Goal: Navigation & Orientation: Find specific page/section

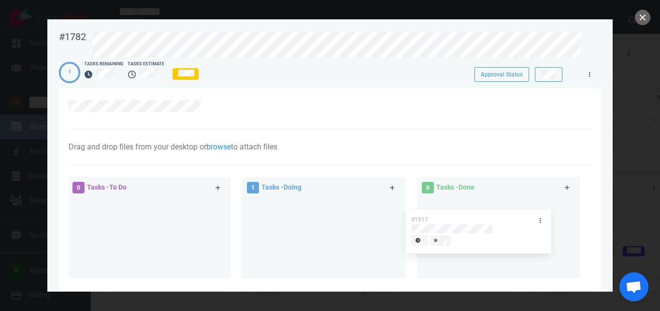
drag, startPoint x: 310, startPoint y: 204, endPoint x: 476, endPoint y: 205, distance: 166.2
click at [399, 213] on div "#1917" at bounding box center [323, 223] width 151 height 50
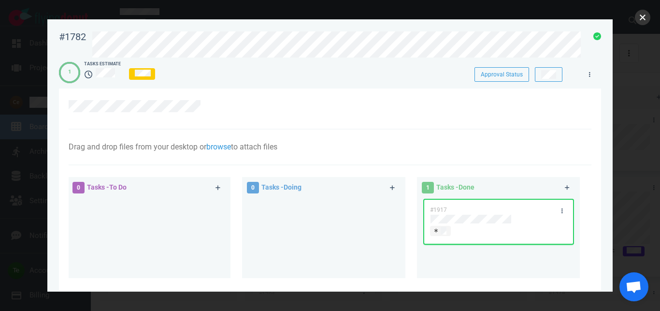
click at [640, 19] on button "close" at bounding box center [642, 17] width 15 height 15
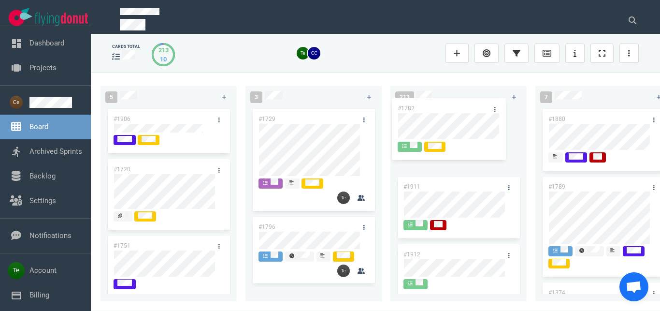
drag, startPoint x: 286, startPoint y: 114, endPoint x: 428, endPoint y: 103, distance: 142.0
click at [376, 107] on div "#1782" at bounding box center [313, 141] width 125 height 68
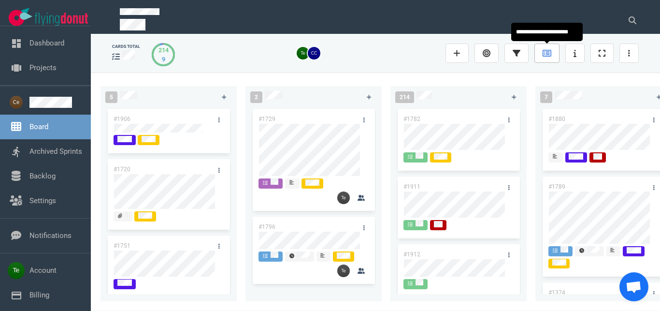
click at [542, 50] on link at bounding box center [546, 52] width 25 height 19
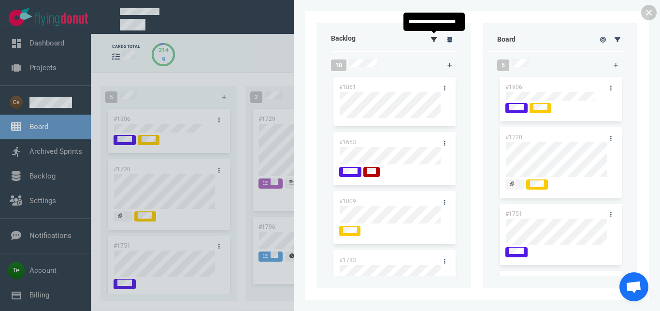
click at [437, 40] on link at bounding box center [434, 39] width 13 height 12
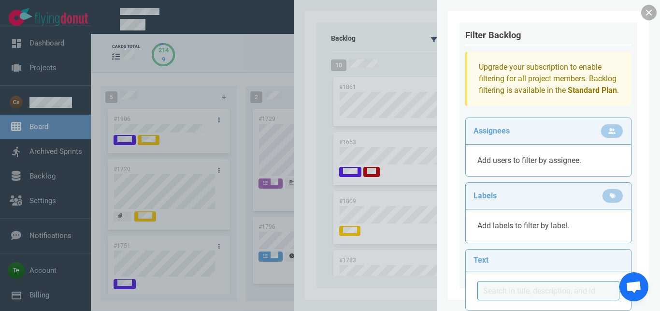
click at [645, 12] on link at bounding box center [648, 12] width 15 height 15
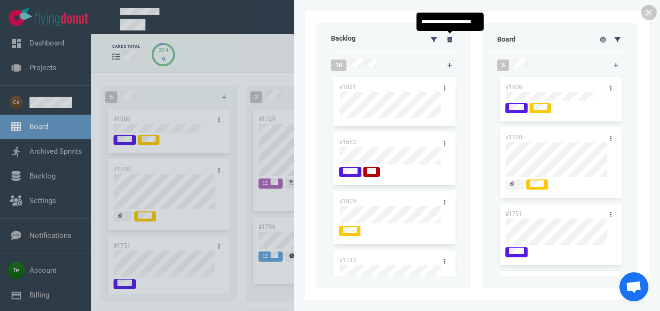
drag, startPoint x: 452, startPoint y: 38, endPoint x: 438, endPoint y: 62, distance: 27.5
click at [452, 39] on icon at bounding box center [449, 40] width 5 height 6
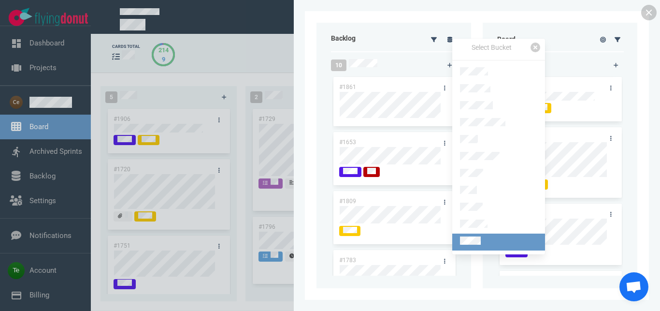
click at [476, 233] on link at bounding box center [498, 241] width 93 height 17
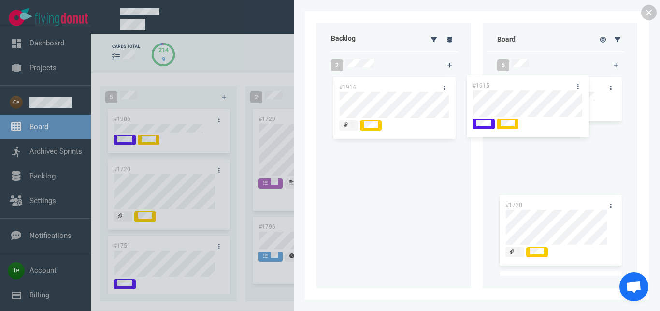
drag, startPoint x: 383, startPoint y: 85, endPoint x: 517, endPoint y: 83, distance: 133.4
click at [457, 83] on div "#1915" at bounding box center [394, 109] width 125 height 68
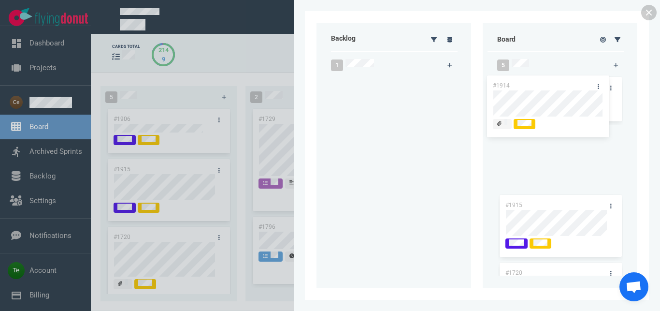
drag, startPoint x: 382, startPoint y: 86, endPoint x: 563, endPoint y: 77, distance: 181.4
click at [457, 83] on div "#1914" at bounding box center [394, 109] width 125 height 68
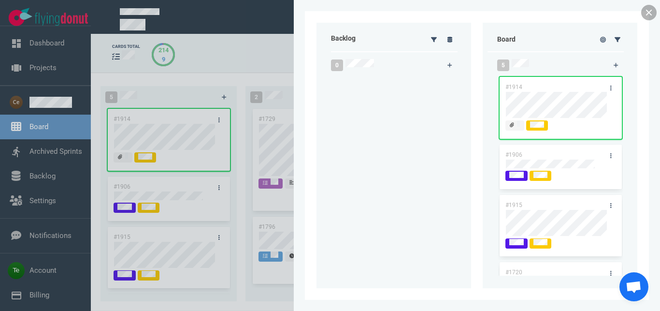
click at [646, 9] on link at bounding box center [648, 12] width 15 height 15
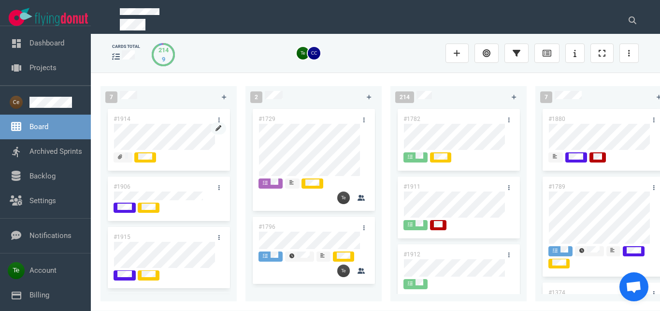
click at [216, 129] on icon at bounding box center [219, 128] width 6 height 6
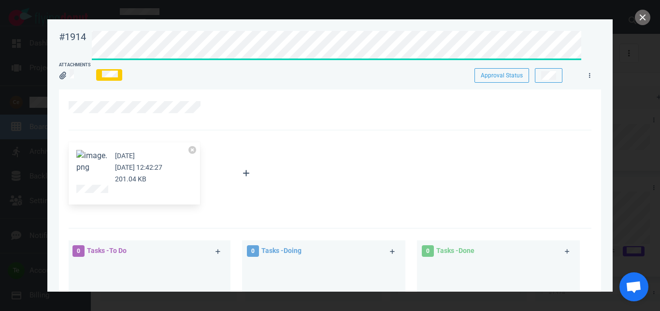
click at [320, 105] on div at bounding box center [325, 107] width 512 height 12
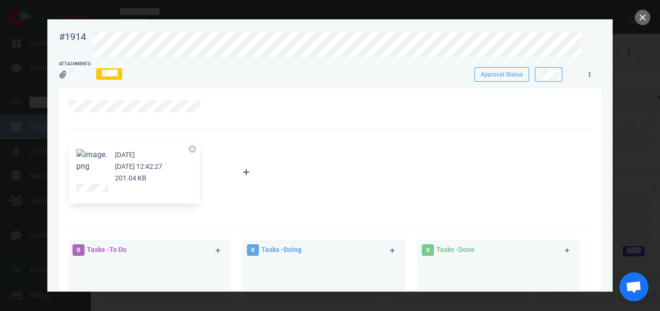
click at [590, 71] on link at bounding box center [589, 74] width 15 height 12
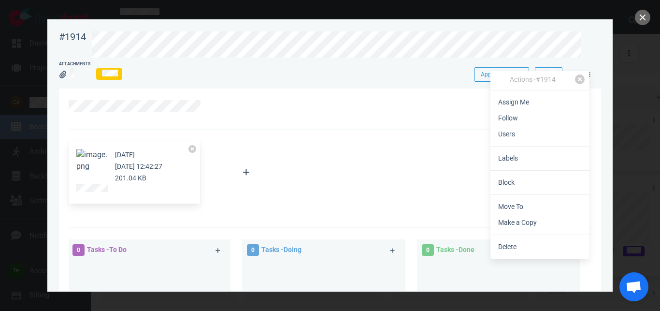
click at [518, 156] on link "Labels" at bounding box center [539, 158] width 99 height 16
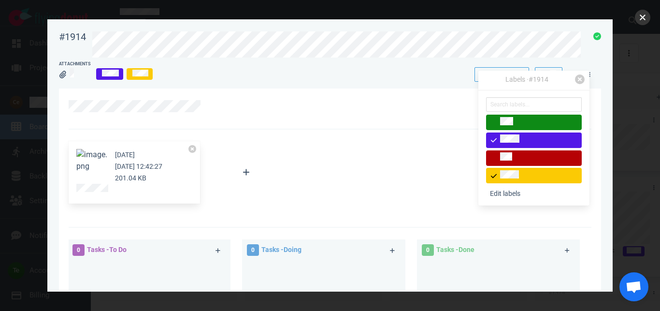
click at [642, 21] on button "close" at bounding box center [642, 17] width 15 height 15
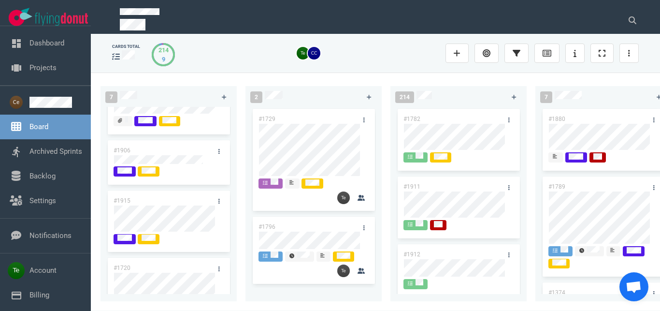
scroll to position [55, 0]
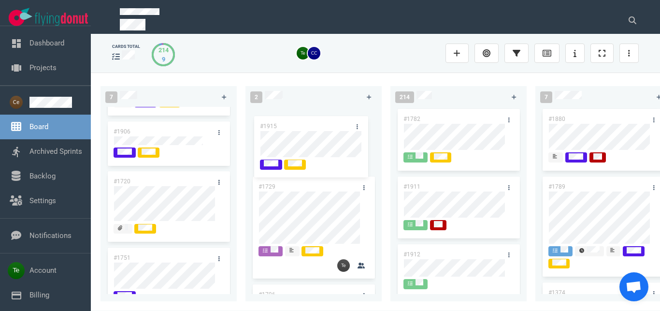
drag, startPoint x: 166, startPoint y: 178, endPoint x: 316, endPoint y: 130, distance: 157.4
click at [231, 170] on div "#1915" at bounding box center [168, 204] width 125 height 68
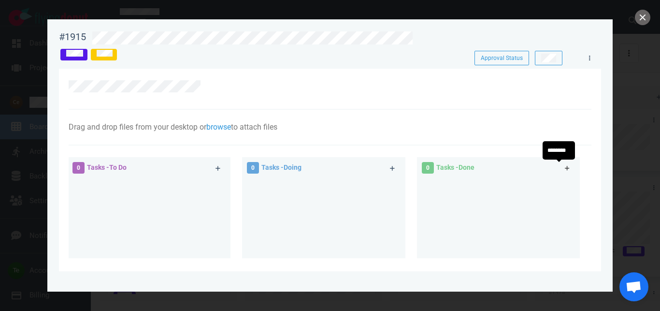
click at [565, 166] on icon at bounding box center [567, 168] width 5 height 6
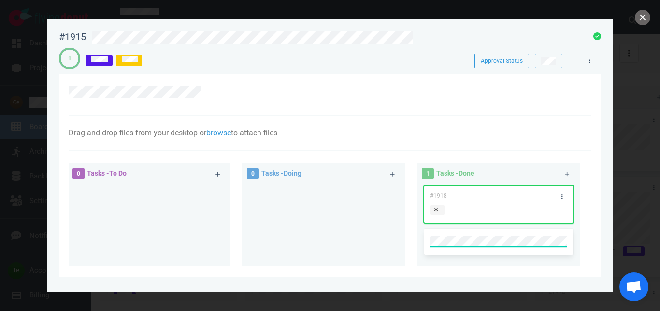
scroll to position [107, 0]
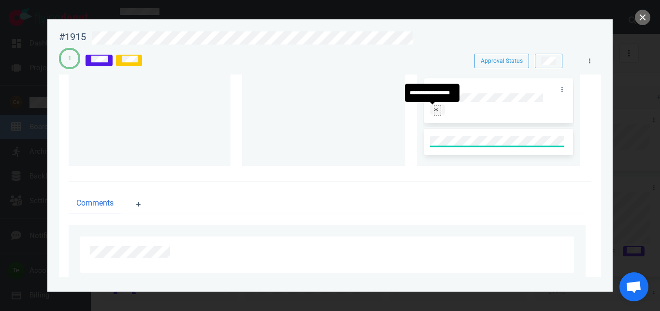
click at [434, 109] on div at bounding box center [437, 110] width 7 height 8
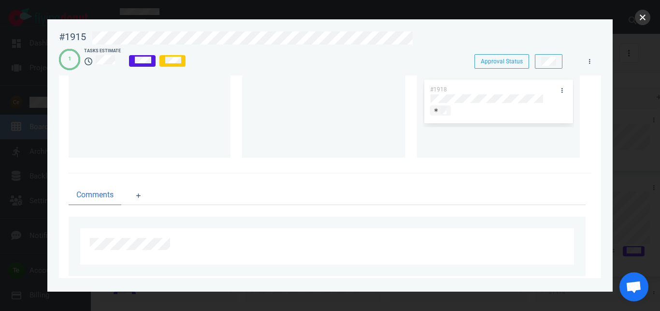
click at [642, 22] on button "close" at bounding box center [642, 17] width 15 height 15
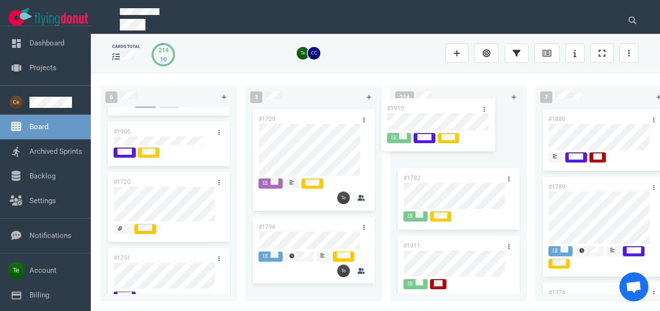
drag, startPoint x: 310, startPoint y: 116, endPoint x: 440, endPoint y: 111, distance: 130.1
click at [376, 111] on div "#1915" at bounding box center [313, 136] width 125 height 59
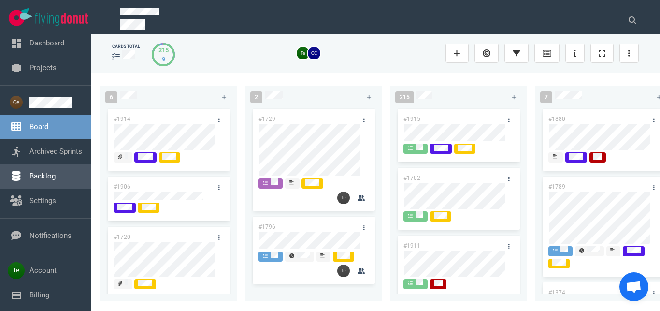
click at [47, 178] on link "Backlog" at bounding box center [42, 176] width 26 height 9
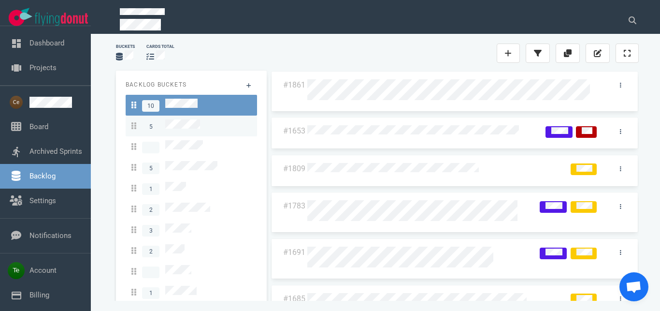
click at [203, 127] on div "5" at bounding box center [191, 125] width 120 height 13
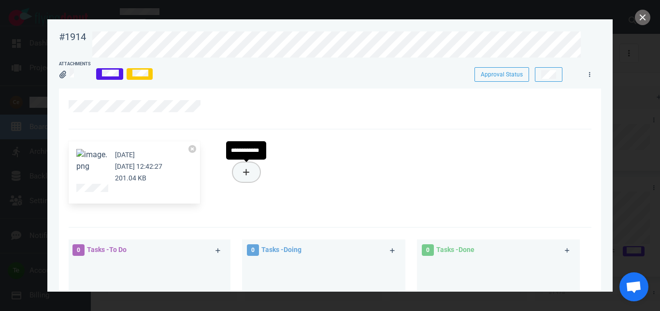
click at [246, 170] on icon at bounding box center [246, 172] width 6 height 6
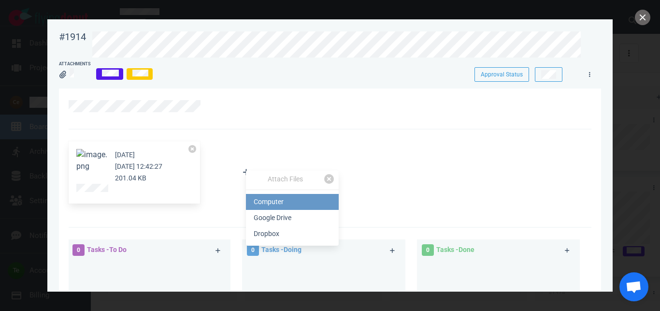
click at [280, 205] on link "Computer" at bounding box center [292, 202] width 93 height 16
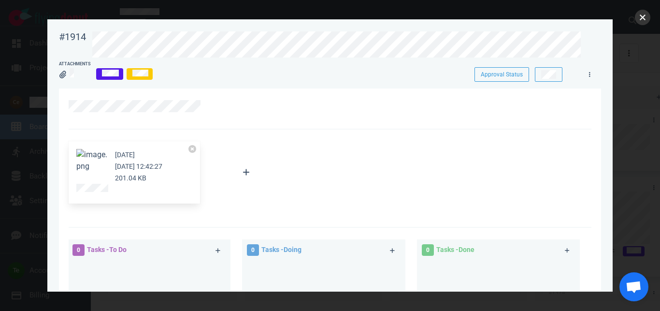
click at [639, 20] on button "close" at bounding box center [642, 17] width 15 height 15
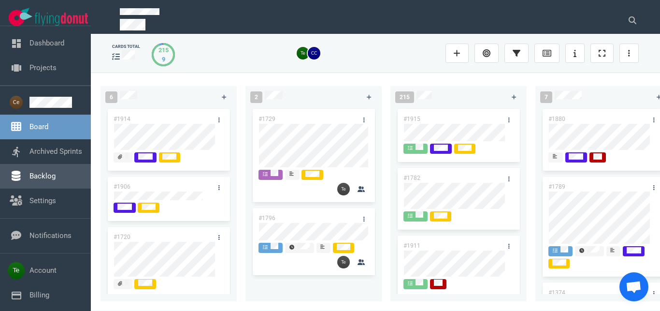
click at [48, 173] on link "Backlog" at bounding box center [42, 176] width 26 height 9
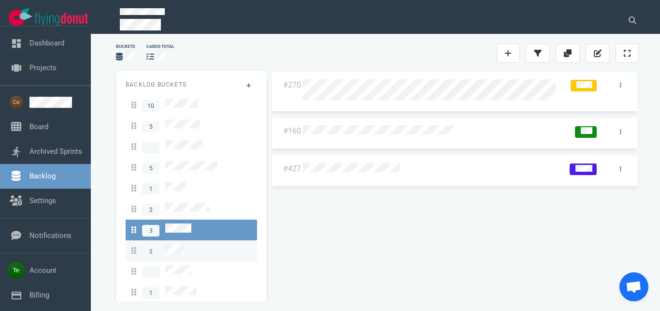
click at [187, 244] on div "2" at bounding box center [191, 250] width 120 height 13
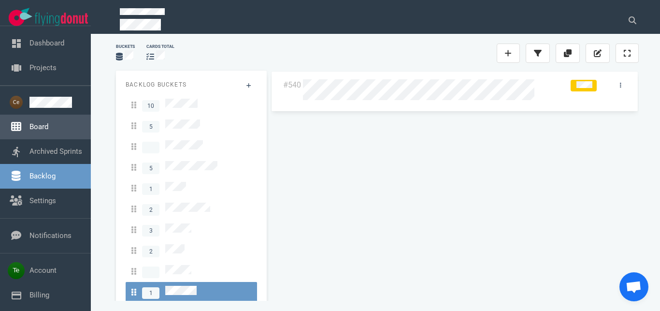
click at [48, 122] on link "Board" at bounding box center [38, 126] width 19 height 9
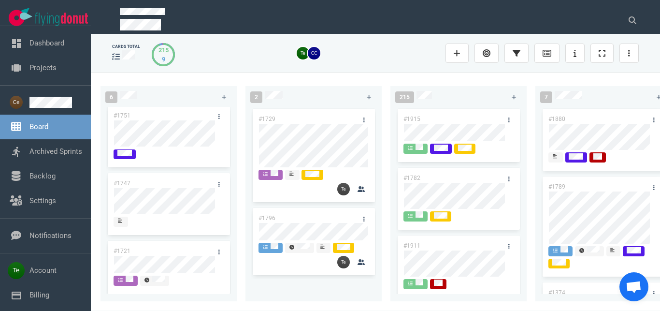
scroll to position [209, 0]
